Goal: Task Accomplishment & Management: Use online tool/utility

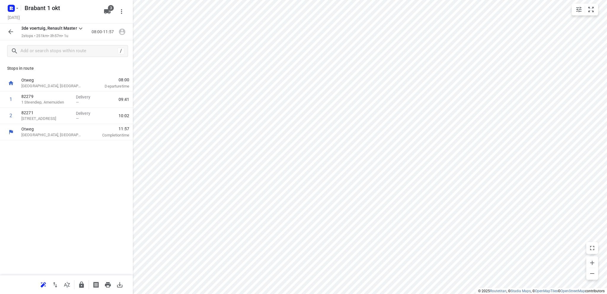
click at [8, 30] on icon "button" at bounding box center [10, 31] width 7 height 7
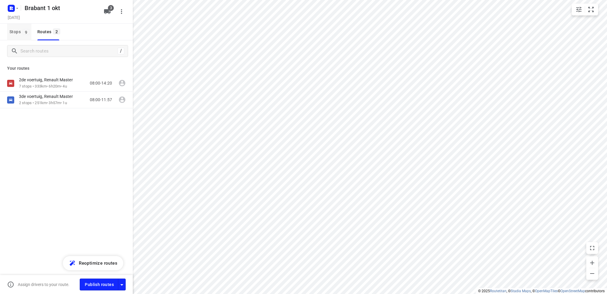
click at [15, 31] on span "Stops 9" at bounding box center [20, 31] width 22 height 7
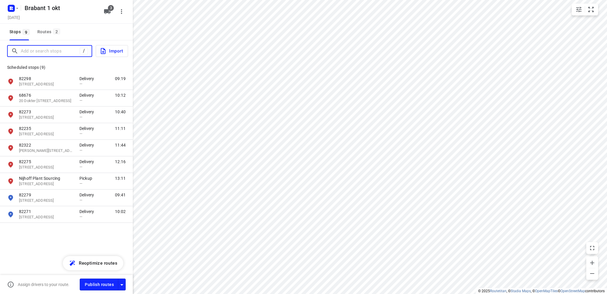
click at [32, 52] on input "Add or search stops" at bounding box center [50, 51] width 59 height 9
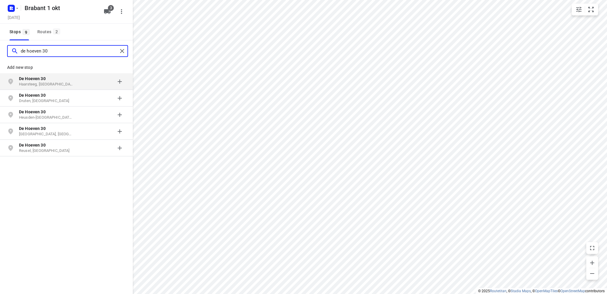
type input "de hoeven 30"
click at [32, 79] on b "De Hoeven 30" at bounding box center [32, 78] width 27 height 5
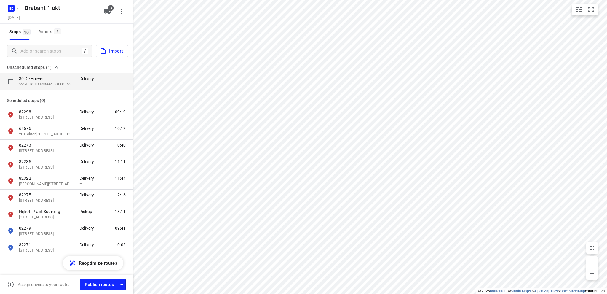
click at [39, 81] on p "30 De Hoeven" at bounding box center [46, 79] width 55 height 6
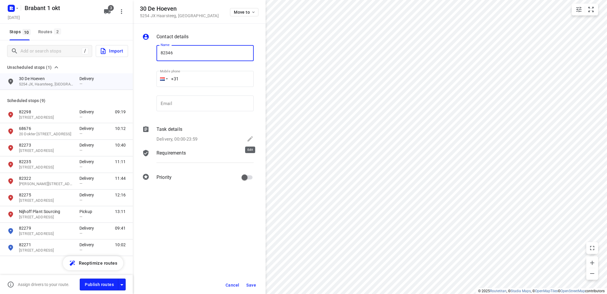
type input "82346"
click at [252, 138] on icon at bounding box center [250, 138] width 5 height 5
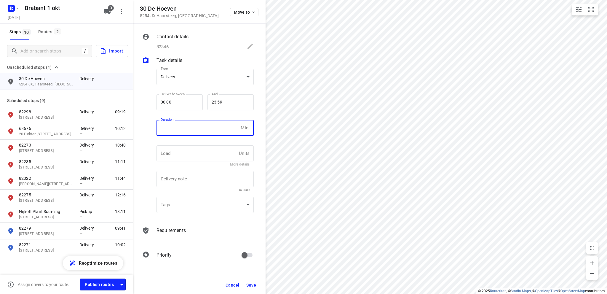
click at [177, 129] on input "number" at bounding box center [198, 128] width 82 height 16
type input "10"
click at [252, 284] on span "Save" at bounding box center [251, 285] width 10 height 5
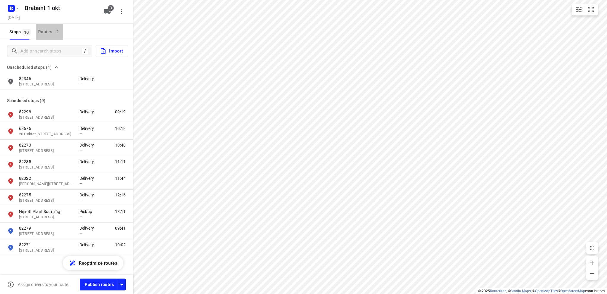
click at [44, 29] on div "Routes 2" at bounding box center [50, 31] width 25 height 7
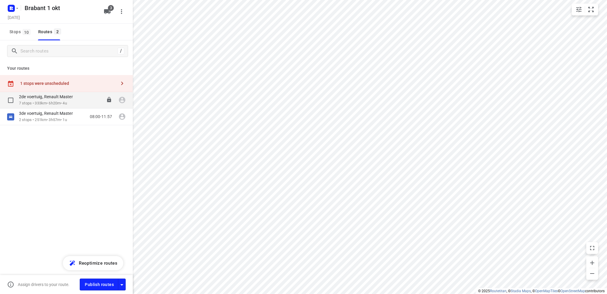
click at [49, 99] on p "2de voertuig, Renault Master" at bounding box center [48, 96] width 58 height 5
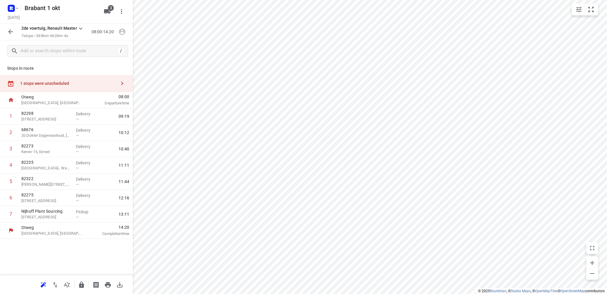
click at [50, 84] on div "1 stops were unscheduled" at bounding box center [68, 83] width 96 height 5
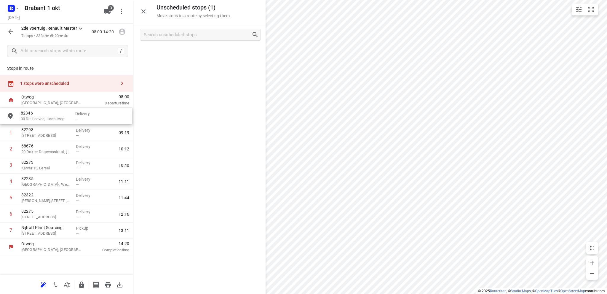
drag, startPoint x: 176, startPoint y: 58, endPoint x: 41, endPoint y: 120, distance: 148.9
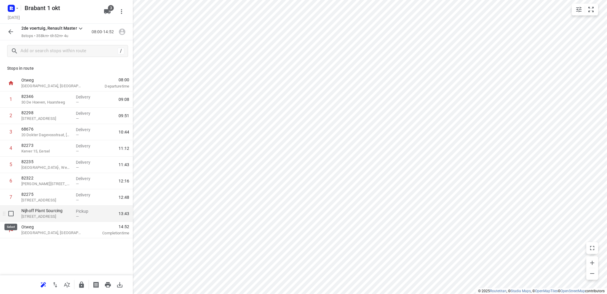
click at [9, 212] on input "checkbox" at bounding box center [11, 214] width 12 height 12
checkbox input "true"
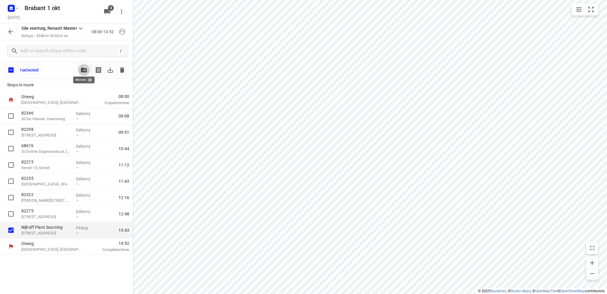
click at [85, 69] on icon "button" at bounding box center [84, 70] width 6 height 5
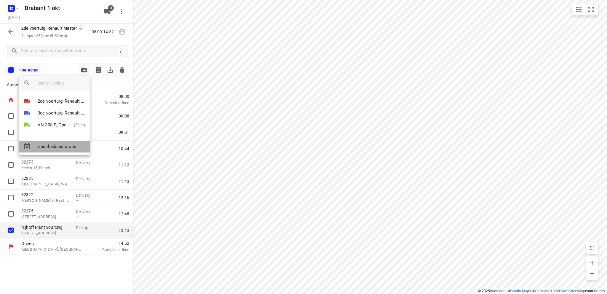
click at [53, 145] on span "Unscheduled stops" at bounding box center [61, 146] width 47 height 7
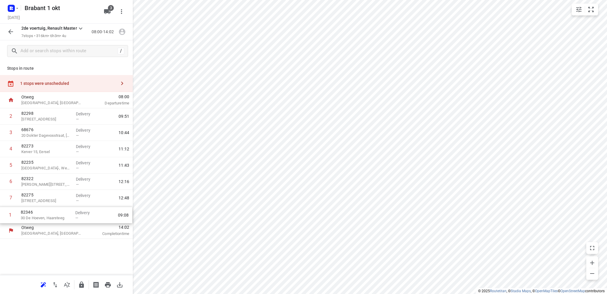
drag, startPoint x: 47, startPoint y: 117, endPoint x: 46, endPoint y: 219, distance: 102.0
click at [46, 219] on div "1 82346 30 De Hoeven, Haarsteeg Delivery — 09:08 2 82298 Beverweide 5, Veghel D…" at bounding box center [66, 165] width 133 height 114
click at [8, 30] on icon "button" at bounding box center [10, 31] width 7 height 7
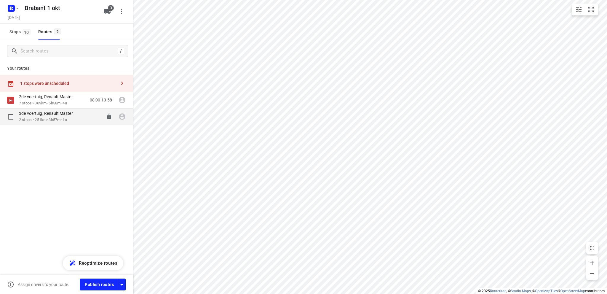
click at [43, 117] on p "2 stops • 251km • 3h57m • 1u" at bounding box center [49, 120] width 60 height 6
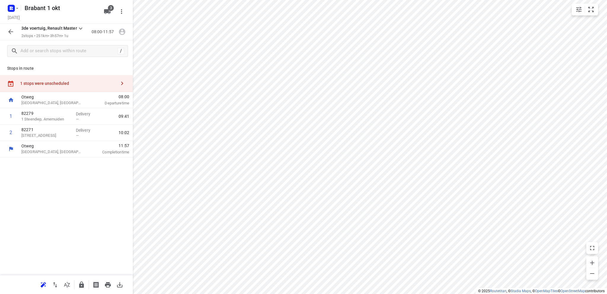
click at [50, 83] on div "1 stops were unscheduled" at bounding box center [68, 83] width 96 height 5
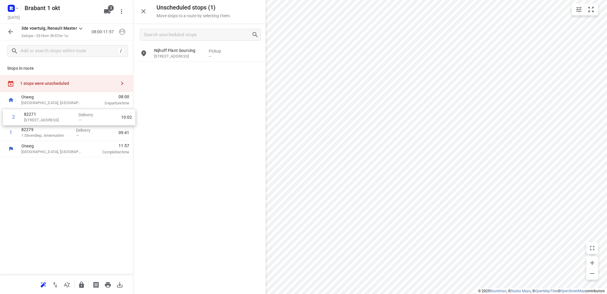
drag, startPoint x: 57, startPoint y: 137, endPoint x: 59, endPoint y: 120, distance: 17.4
click at [59, 120] on div "1 82279 1 Steendiep, Arnemuiden Delivery — 09:41 2 82271 Gortstraat 77, Middelb…" at bounding box center [66, 124] width 133 height 33
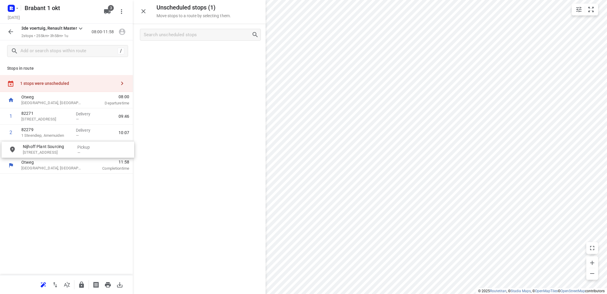
drag, startPoint x: 182, startPoint y: 55, endPoint x: 49, endPoint y: 152, distance: 165.1
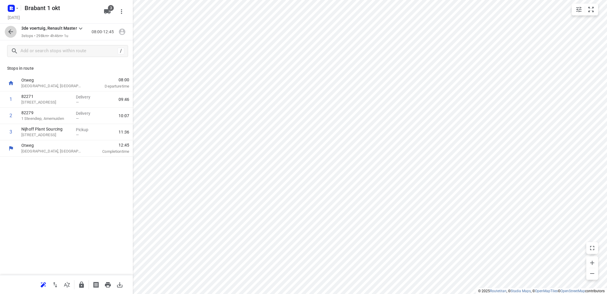
click at [11, 31] on icon "button" at bounding box center [10, 31] width 7 height 7
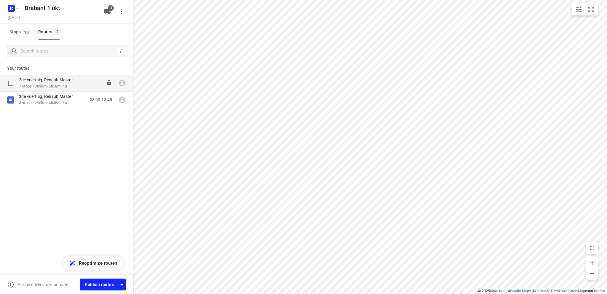
click at [50, 84] on p "7 stops • 309km • 5h58m • 4u" at bounding box center [49, 87] width 60 height 6
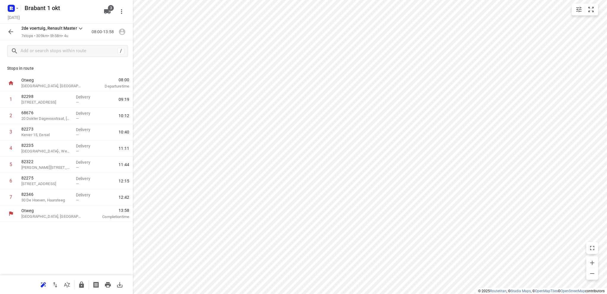
click at [8, 31] on icon "button" at bounding box center [10, 31] width 7 height 7
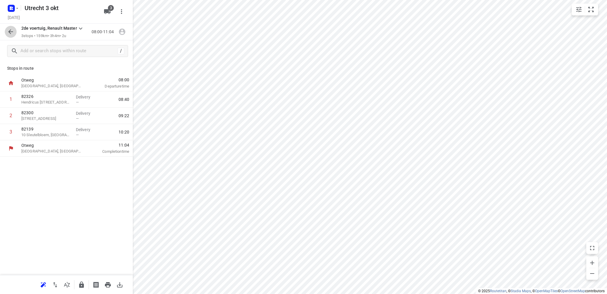
click at [11, 31] on icon "button" at bounding box center [10, 31] width 7 height 7
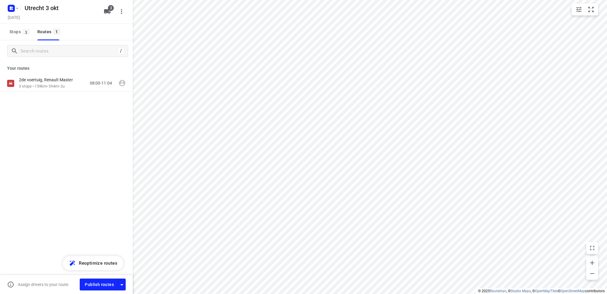
click at [11, 31] on span "Stops 3" at bounding box center [20, 31] width 22 height 7
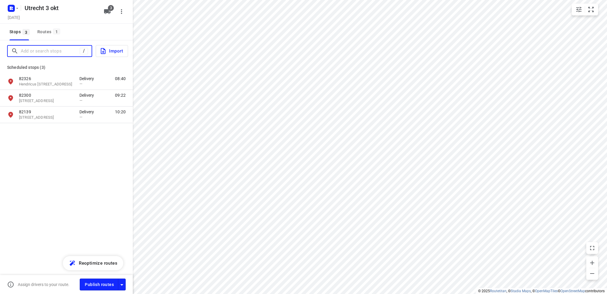
click at [24, 50] on input "Add or search stops" at bounding box center [50, 51] width 59 height 9
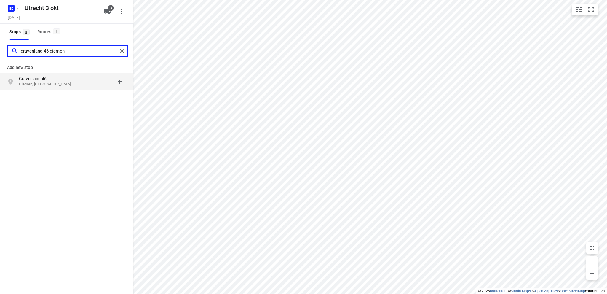
type input "gravenland 46 diemen"
click at [24, 78] on p "Gravenland 46" at bounding box center [46, 79] width 55 height 6
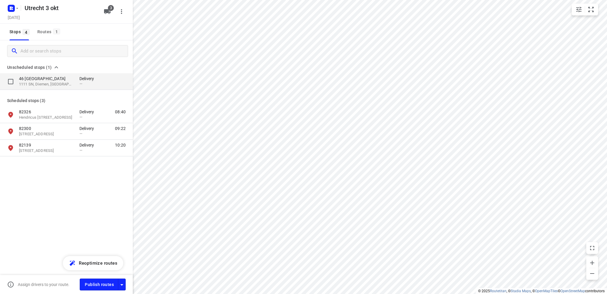
click at [43, 79] on p "46 Gravenland" at bounding box center [46, 79] width 55 height 6
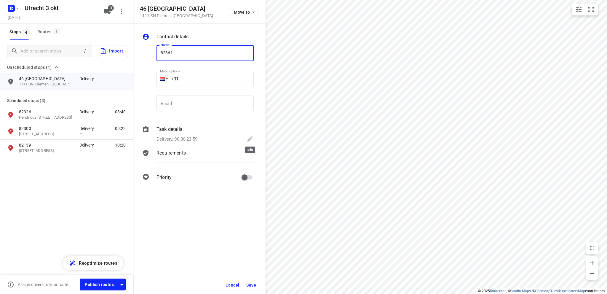
type input "82361"
click at [249, 136] on icon at bounding box center [250, 138] width 7 height 7
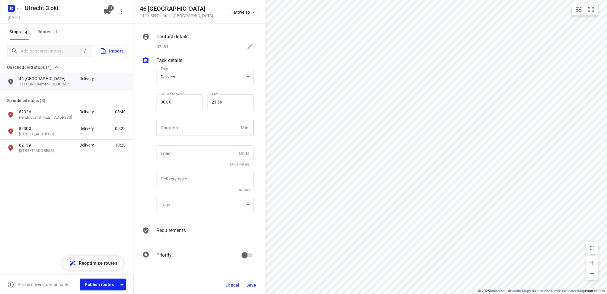
click at [181, 123] on input "number" at bounding box center [198, 128] width 82 height 16
type input "10"
click at [252, 284] on span "Save" at bounding box center [251, 285] width 10 height 5
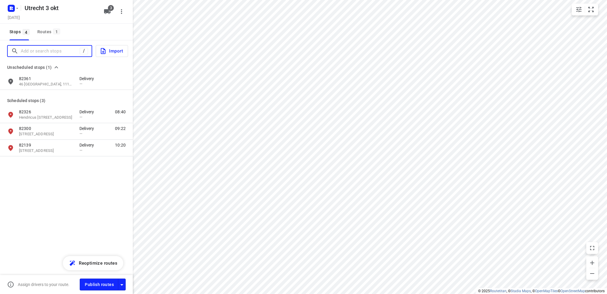
click at [48, 52] on input "Add or search stops" at bounding box center [50, 51] width 59 height 9
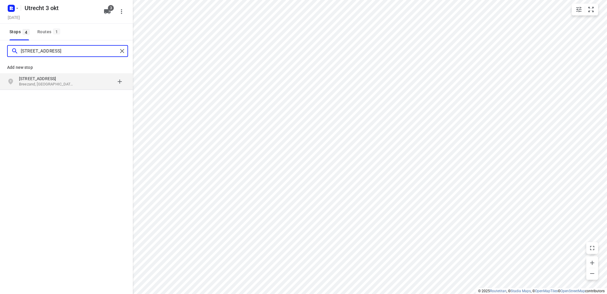
type input "burgmeester lovinkstraat 52"
click at [49, 80] on p "Burgemeester Lovinkstraat 52" at bounding box center [46, 79] width 55 height 6
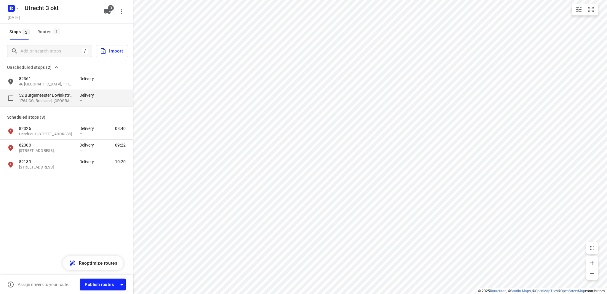
click at [48, 95] on p "52 Burgemeester Lovinkstraat" at bounding box center [46, 95] width 55 height 6
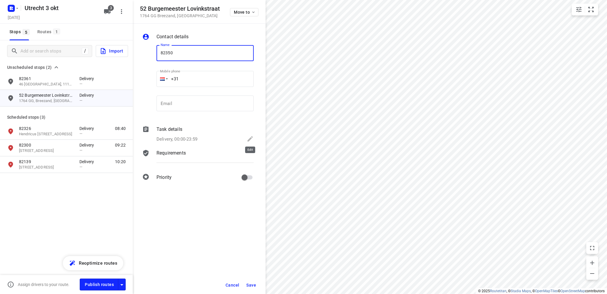
type input "82350"
click at [249, 138] on icon at bounding box center [250, 138] width 7 height 7
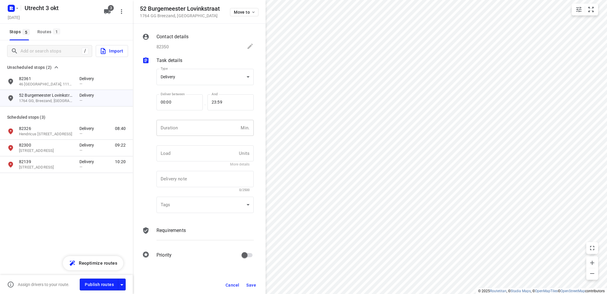
click at [188, 129] on input "number" at bounding box center [198, 128] width 82 height 16
type input "10"
click at [251, 283] on span "Save" at bounding box center [251, 285] width 10 height 5
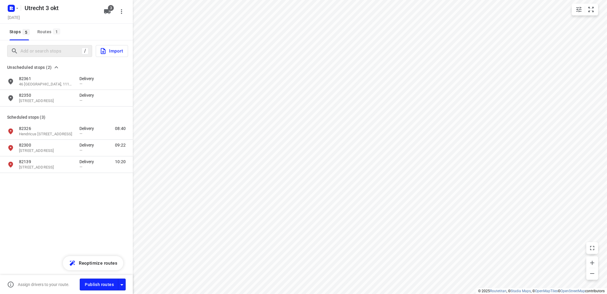
click at [31, 46] on div "/" at bounding box center [49, 51] width 85 height 12
click at [28, 50] on input "Add or search stops" at bounding box center [50, 51] width 59 height 9
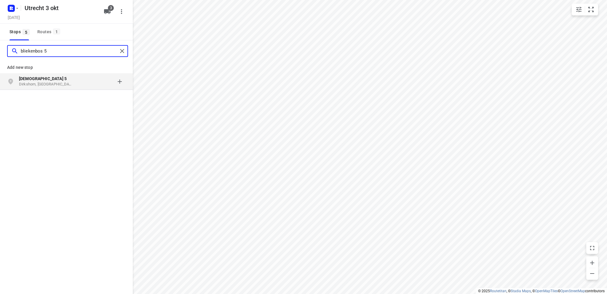
type input "bliekenbos 5"
click at [34, 81] on p "Bliekenbos 5" at bounding box center [46, 79] width 55 height 6
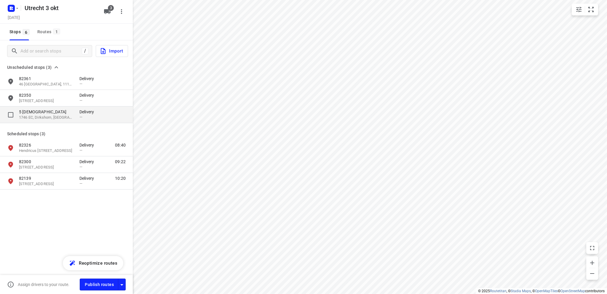
click at [36, 112] on p "5 Bliekenbos" at bounding box center [46, 112] width 55 height 6
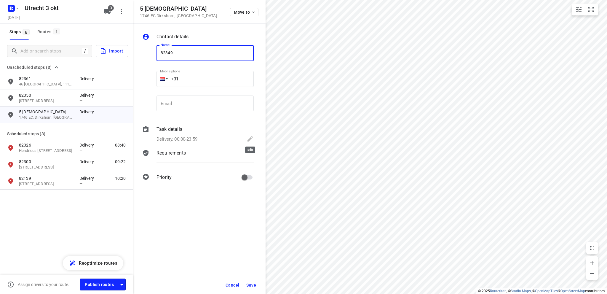
type input "82349"
click at [250, 138] on icon at bounding box center [250, 138] width 5 height 5
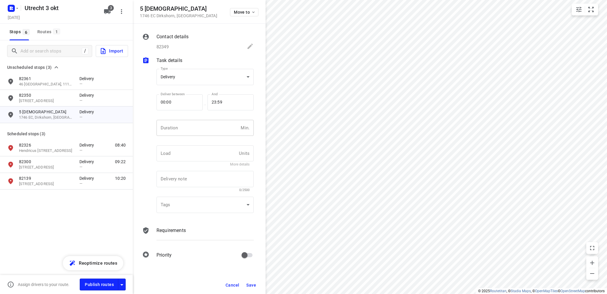
click at [179, 129] on input "number" at bounding box center [198, 128] width 82 height 16
type input "10"
click at [250, 284] on span "Save" at bounding box center [251, 285] width 10 height 5
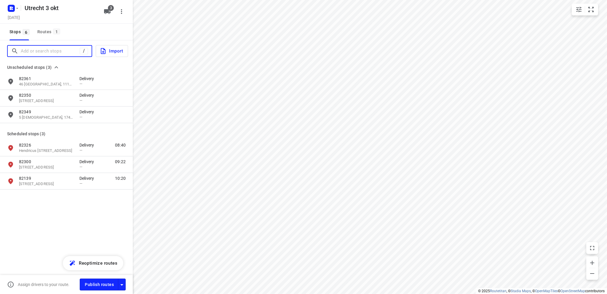
click at [61, 50] on input "Add or search stops" at bounding box center [50, 51] width 59 height 9
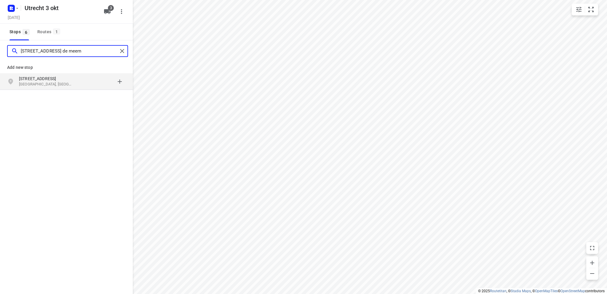
type input "meentweg 35 de meern"
click at [52, 81] on p "Meentweg 35" at bounding box center [46, 79] width 55 height 6
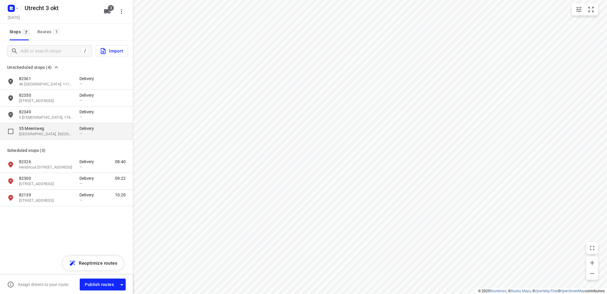
click at [43, 130] on p "35 Meentweg" at bounding box center [46, 128] width 55 height 6
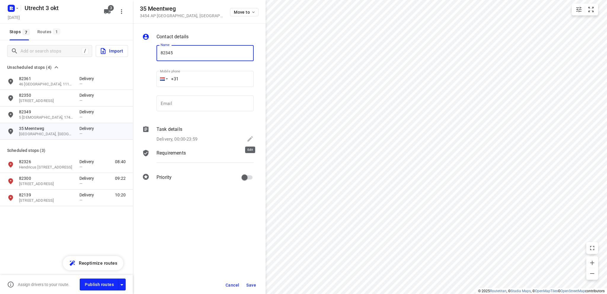
type input "82345"
click at [247, 138] on icon at bounding box center [250, 138] width 7 height 7
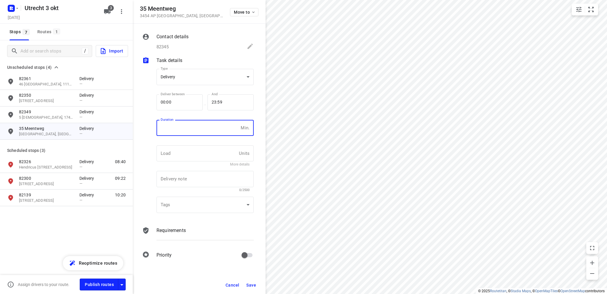
click at [185, 127] on input "number" at bounding box center [198, 128] width 82 height 16
type input "10"
click at [253, 283] on span "Save" at bounding box center [251, 285] width 10 height 5
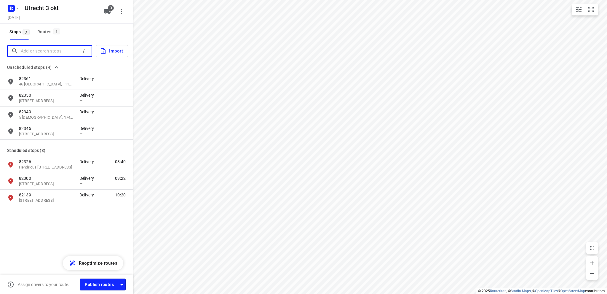
click at [36, 52] on input "Add or search stops" at bounding box center [50, 51] width 59 height 9
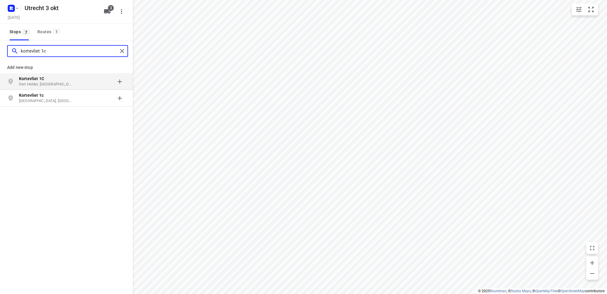
type input "kortevliet 1c"
click at [36, 79] on b "Kortevliet 1C" at bounding box center [31, 78] width 25 height 5
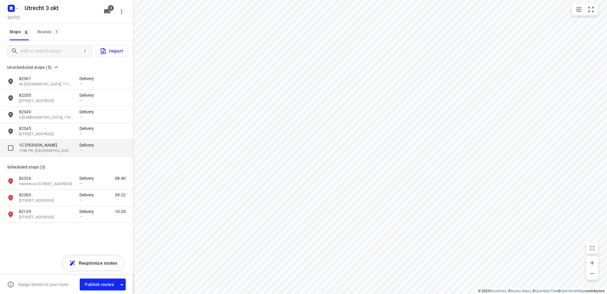
click at [47, 148] on p "1786 PK, Den Helder, NL" at bounding box center [46, 151] width 55 height 6
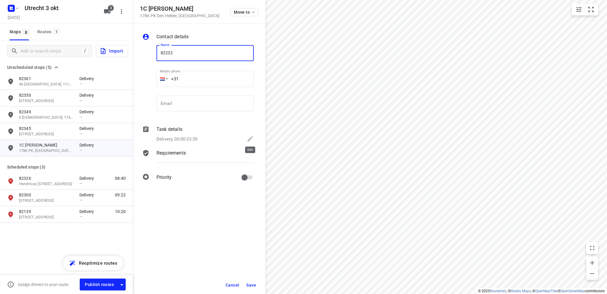
type input "82232"
click at [249, 138] on icon at bounding box center [250, 138] width 7 height 7
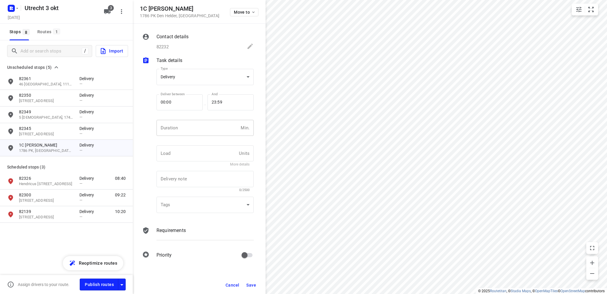
click at [173, 127] on input "number" at bounding box center [198, 128] width 82 height 16
type input "10"
click at [251, 282] on button "Save" at bounding box center [251, 285] width 15 height 11
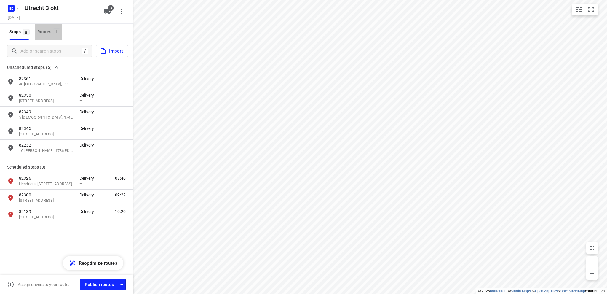
click at [43, 29] on div "Routes 1" at bounding box center [49, 31] width 25 height 7
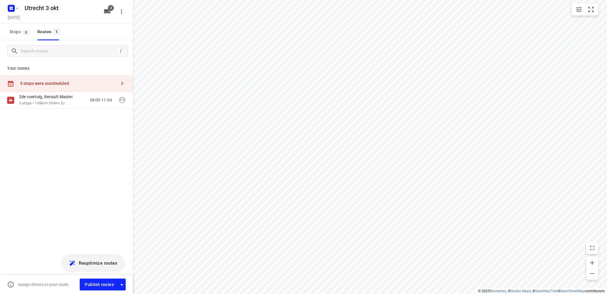
click at [92, 259] on span "Reoptimize routes" at bounding box center [98, 263] width 39 height 8
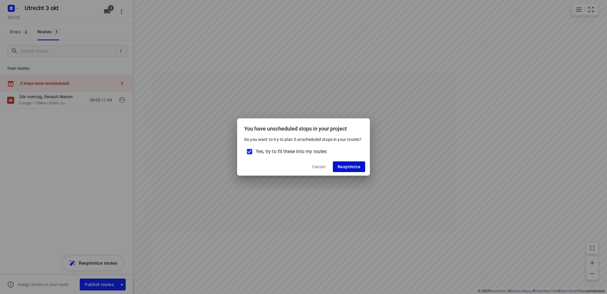
click at [357, 166] on span "Reoptimize" at bounding box center [349, 166] width 23 height 5
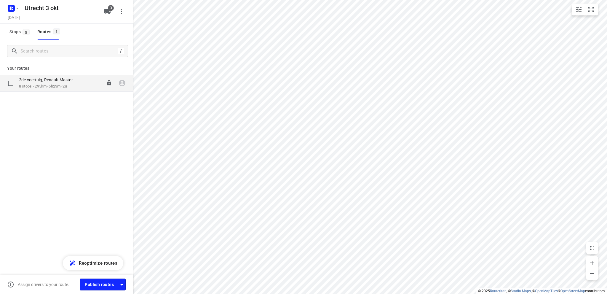
click at [43, 83] on div "2de voertuig, Renault Master" at bounding box center [49, 80] width 60 height 7
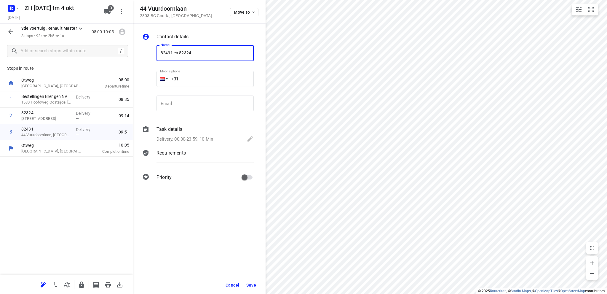
type input "82431 en 82324"
click at [254, 284] on span "Save" at bounding box center [251, 285] width 10 height 5
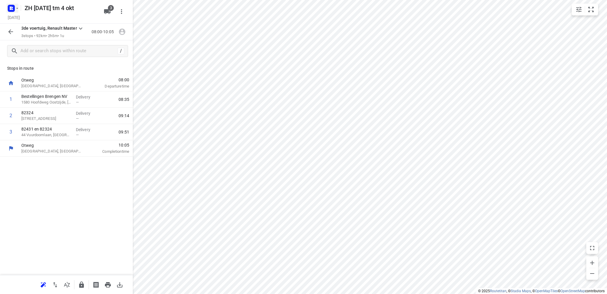
click at [12, 8] on rect "button" at bounding box center [11, 8] width 7 height 7
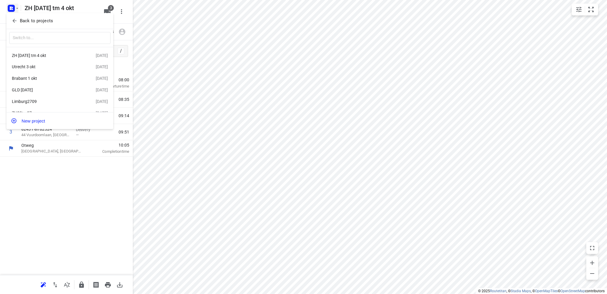
click at [38, 100] on div "Limburg2709" at bounding box center [46, 101] width 68 height 5
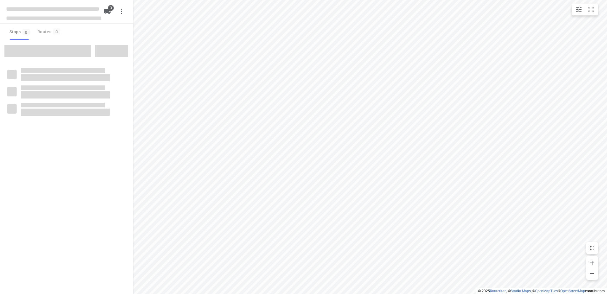
type input "distance"
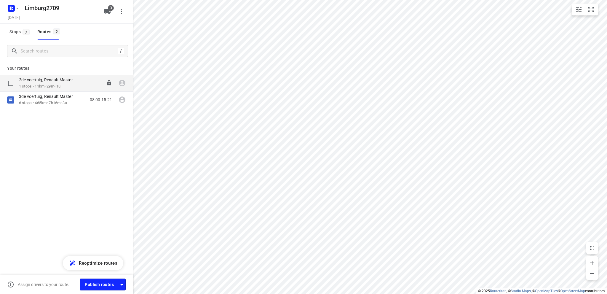
click at [46, 84] on p "1 stops • 11km • 29m • 1u" at bounding box center [49, 87] width 60 height 6
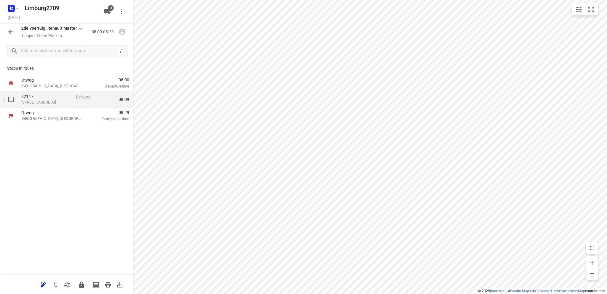
click at [40, 98] on p "82147" at bounding box center [46, 96] width 50 height 6
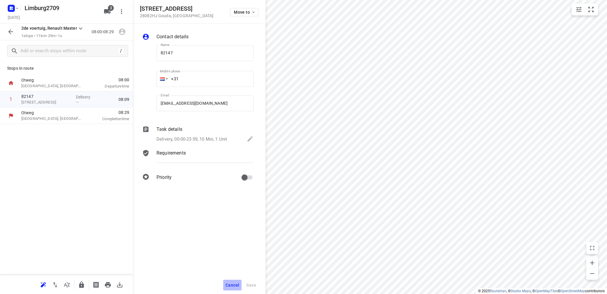
click at [231, 284] on span "Cancel" at bounding box center [233, 285] width 14 height 5
